Goal: Information Seeking & Learning: Learn about a topic

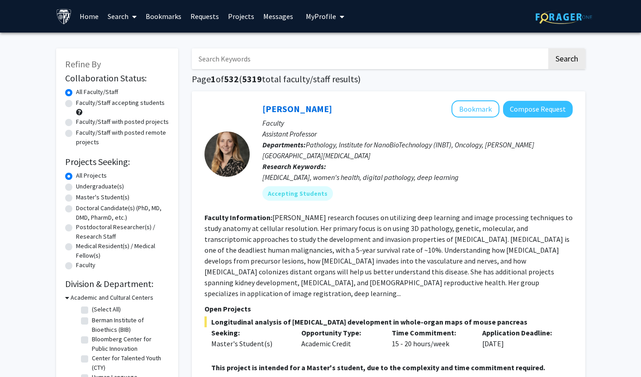
click at [76, 102] on label "Faculty/Staff accepting students" at bounding box center [120, 102] width 89 height 9
click at [76, 102] on input "Faculty/Staff accepting students" at bounding box center [79, 101] width 6 height 6
radio input "true"
click at [253, 57] on input "Search Keywords" at bounding box center [369, 58] width 355 height 21
type input "immunology"
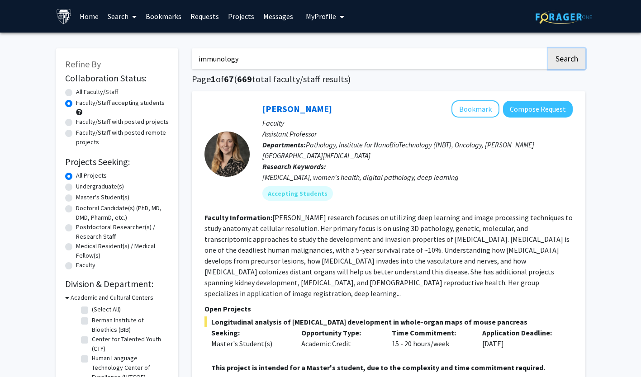
click at [566, 60] on button "Search" at bounding box center [566, 58] width 37 height 21
radio input "true"
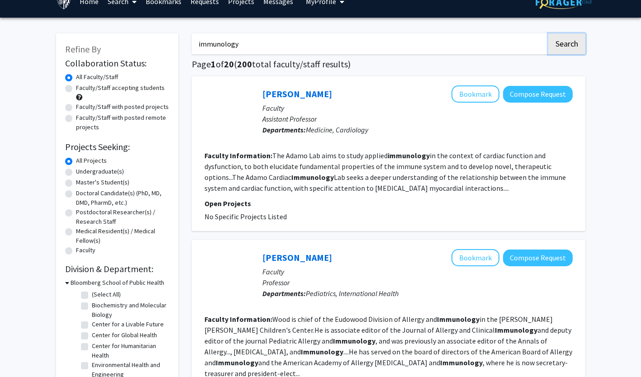
scroll to position [15, 0]
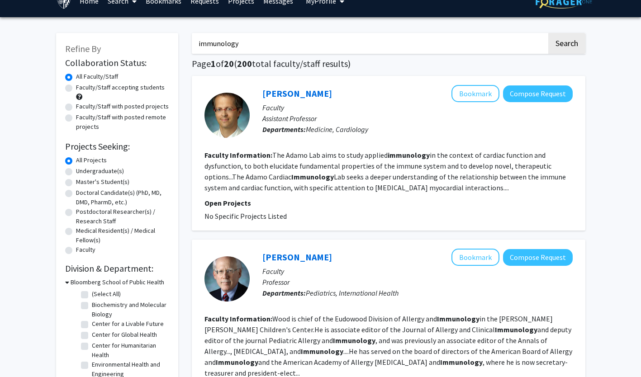
click at [76, 88] on label "Faculty/Staff accepting students" at bounding box center [120, 87] width 89 height 9
click at [76, 88] on input "Faculty/Staff accepting students" at bounding box center [79, 86] width 6 height 6
radio input "true"
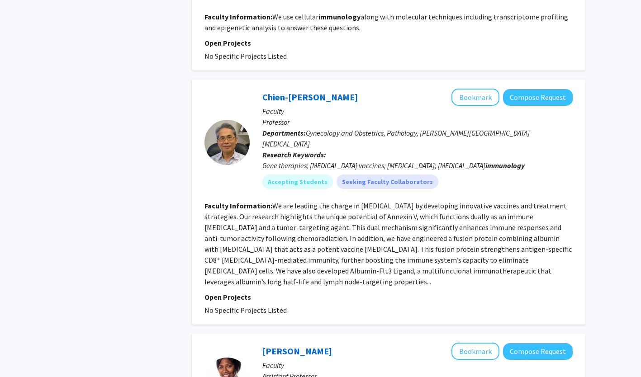
scroll to position [1492, 0]
click at [298, 91] on link "Chien-[PERSON_NAME]" at bounding box center [309, 96] width 95 height 11
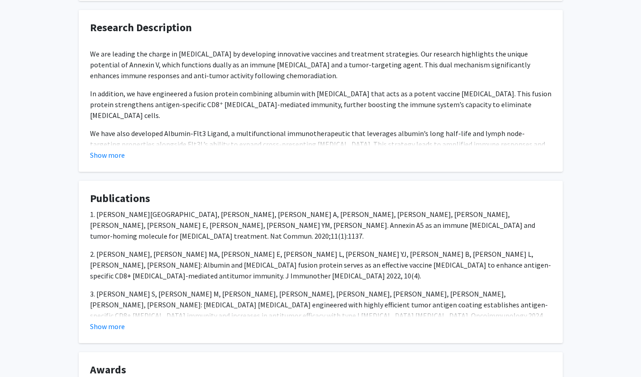
scroll to position [333, 0]
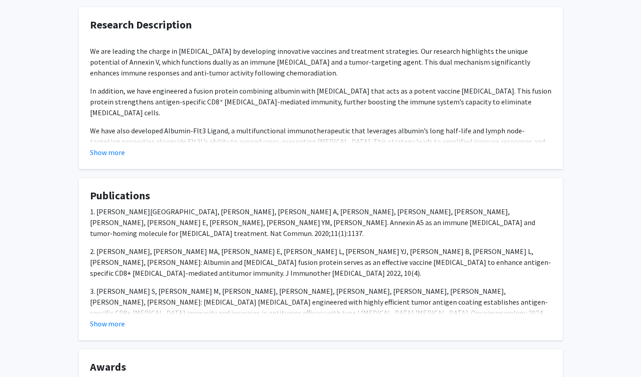
click at [113, 152] on button "Show more" at bounding box center [107, 152] width 35 height 11
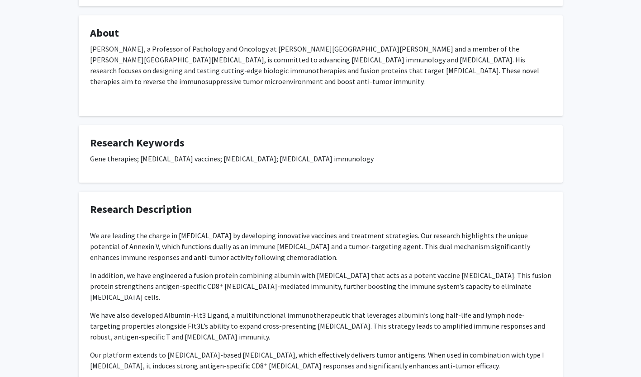
scroll to position [151, 0]
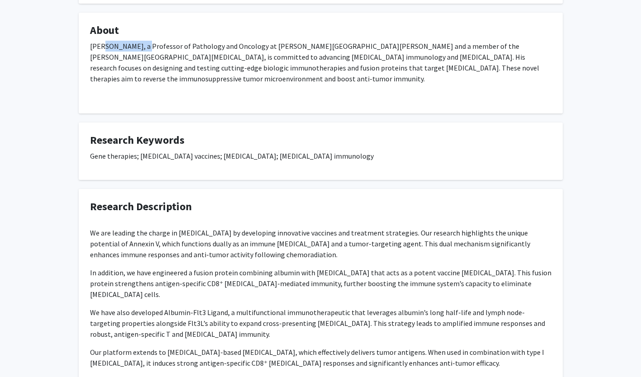
drag, startPoint x: 144, startPoint y: 45, endPoint x: 101, endPoint y: 45, distance: 42.5
click at [101, 45] on p "[PERSON_NAME], a Professor of Pathology and Oncology at [PERSON_NAME][GEOGRAPHI…" at bounding box center [320, 62] width 461 height 43
copy p "Chien-[PERSON_NAME]"
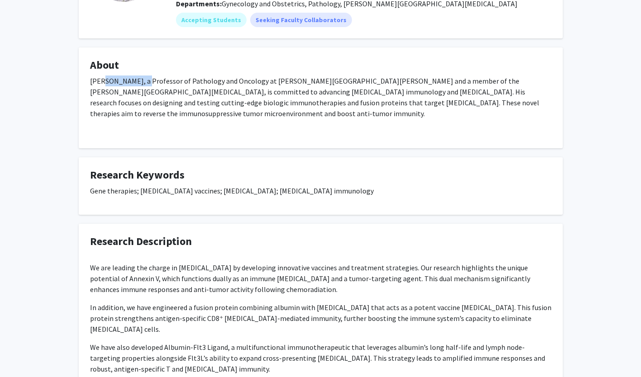
scroll to position [116, 0]
click at [303, 153] on div "Chien-[PERSON_NAME] Bookmark Compose Request Titles: Professor Degrees: Ph.D., …" at bounding box center [320, 333] width 497 height 820
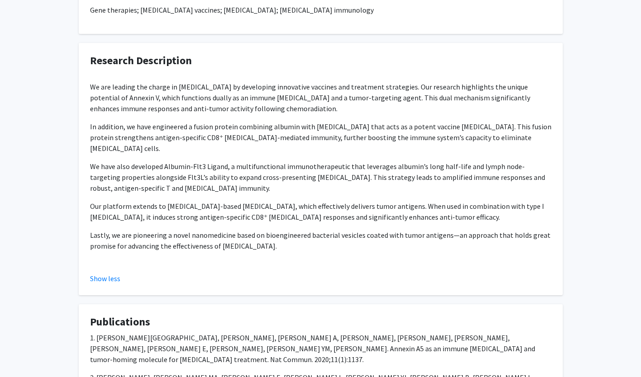
scroll to position [314, 0]
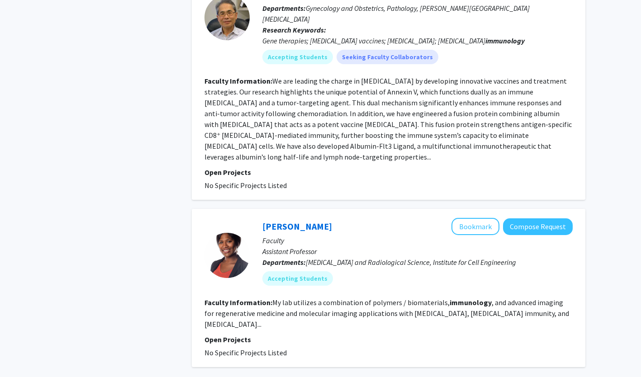
scroll to position [1663, 0]
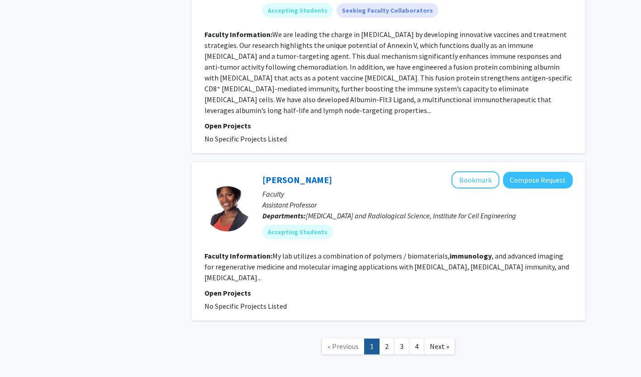
click at [388, 339] on link "2" at bounding box center [386, 347] width 15 height 16
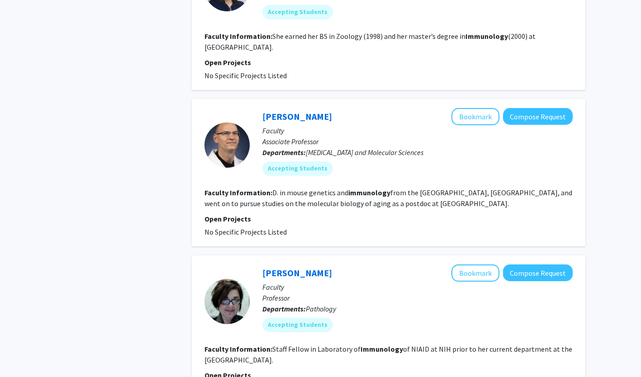
scroll to position [1537, 0]
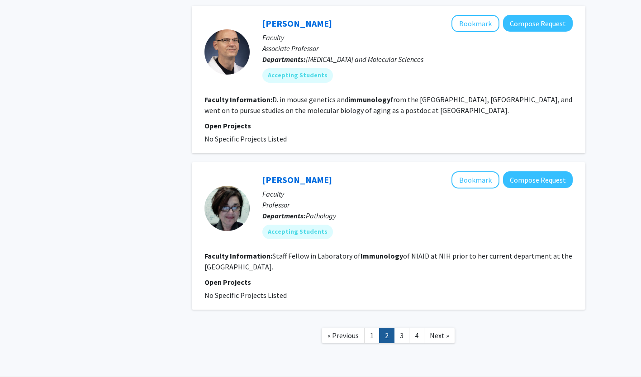
click at [406, 328] on link "3" at bounding box center [401, 336] width 15 height 16
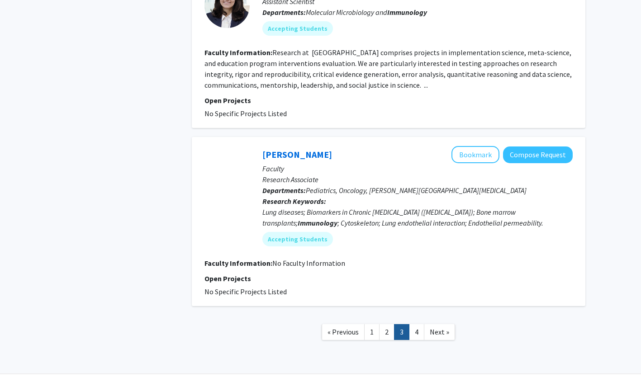
scroll to position [1645, 0]
drag, startPoint x: 180, startPoint y: 239, endPoint x: 139, endPoint y: 166, distance: 84.0
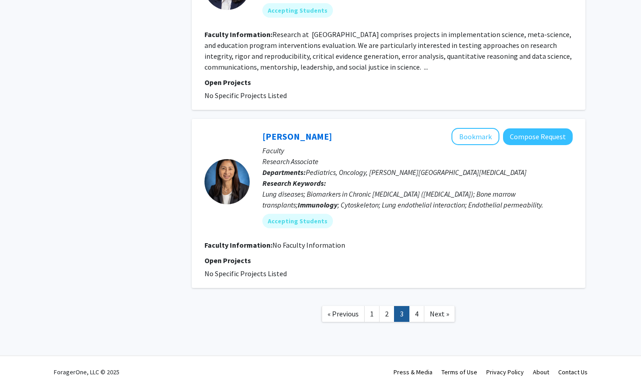
click at [414, 306] on link "4" at bounding box center [416, 314] width 15 height 16
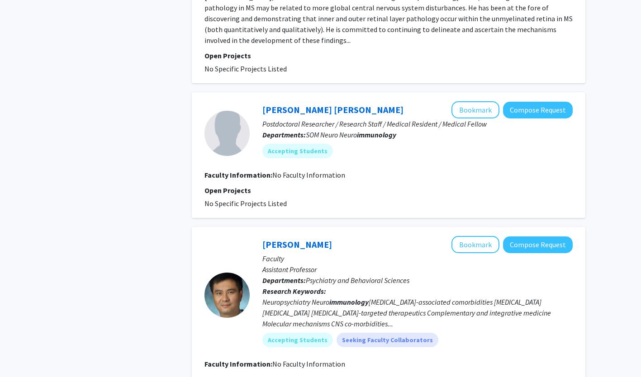
scroll to position [1869, 0]
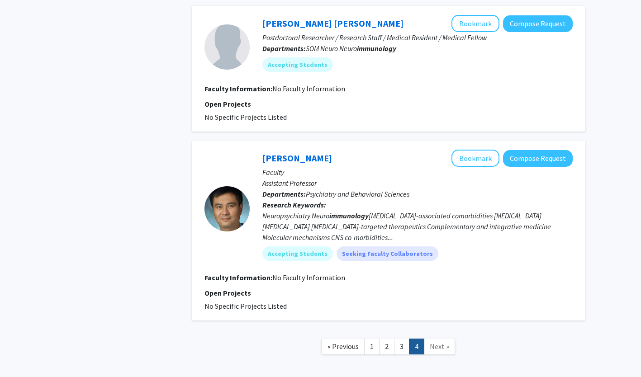
click at [398, 339] on link "3" at bounding box center [401, 347] width 15 height 16
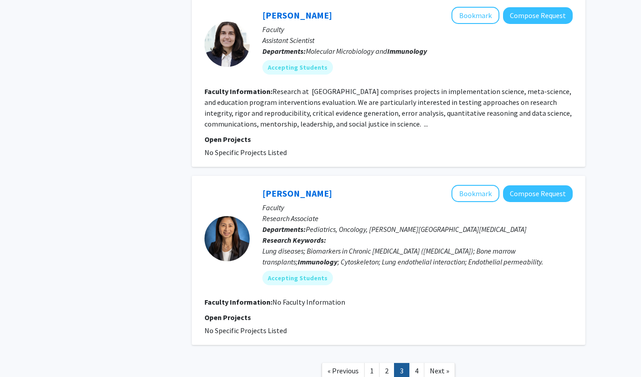
scroll to position [1606, 0]
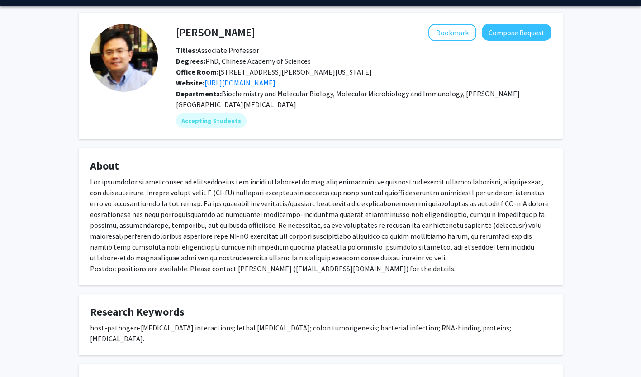
scroll to position [26, 0]
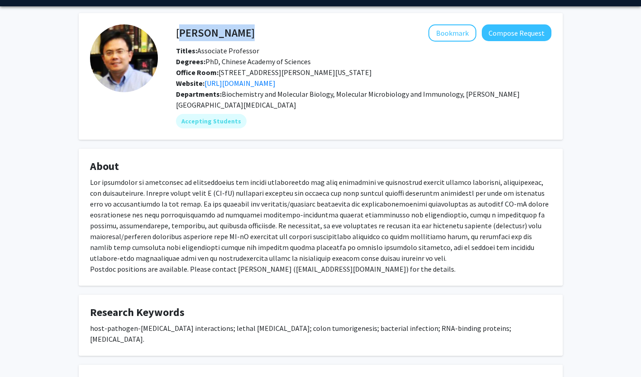
drag, startPoint x: 239, startPoint y: 39, endPoint x: 177, endPoint y: 37, distance: 62.0
click at [177, 37] on div "Fengyi Wan Bookmark Compose Request" at bounding box center [363, 32] width 389 height 17
copy h4 "[PERSON_NAME]"
click at [335, 50] on div "Titles: Associate Professor" at bounding box center [363, 50] width 389 height 11
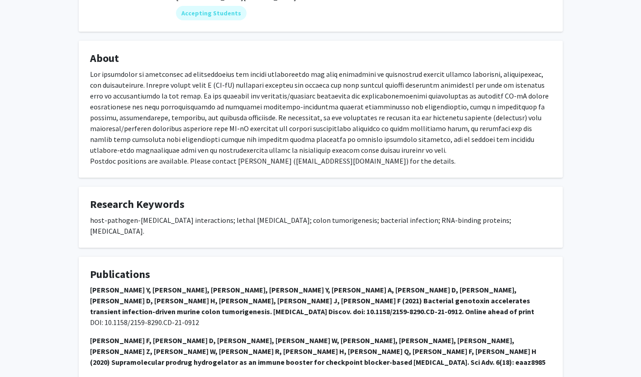
scroll to position [137, 0]
